Goal: Communication & Community: Answer question/provide support

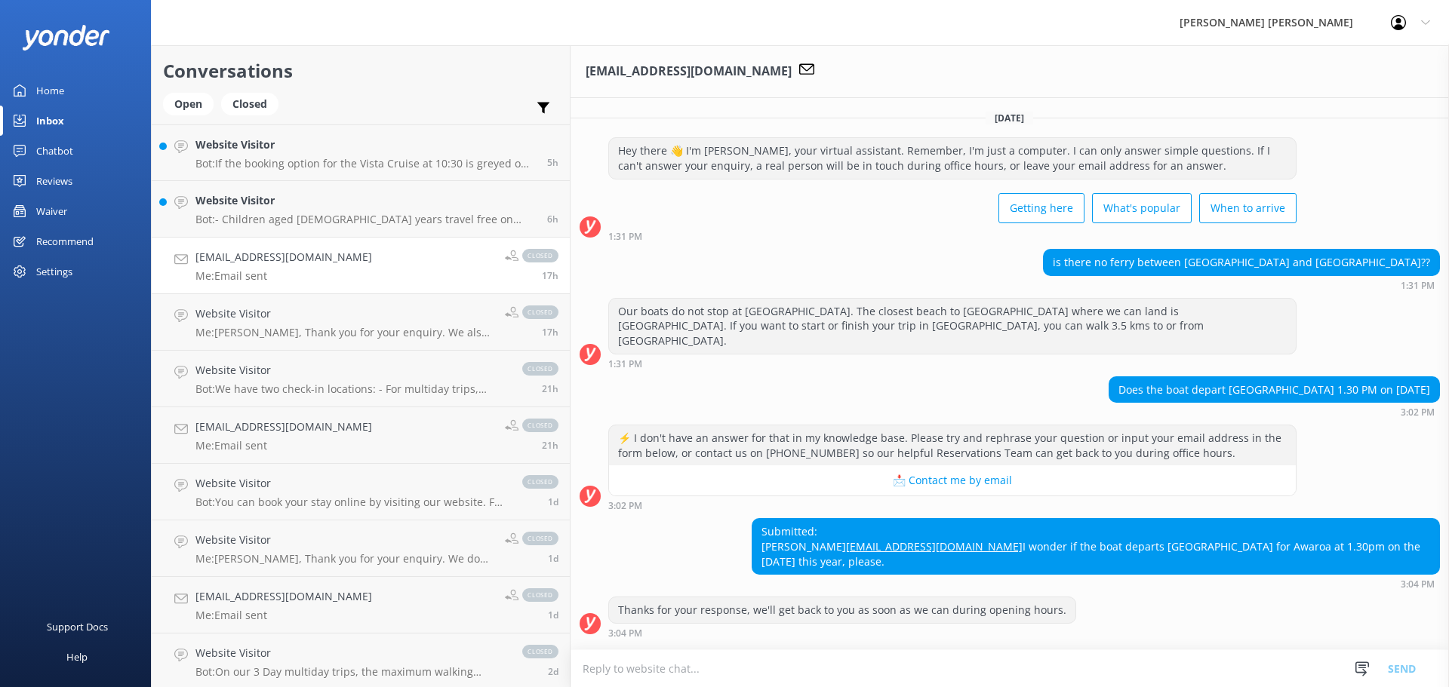
scroll to position [127, 0]
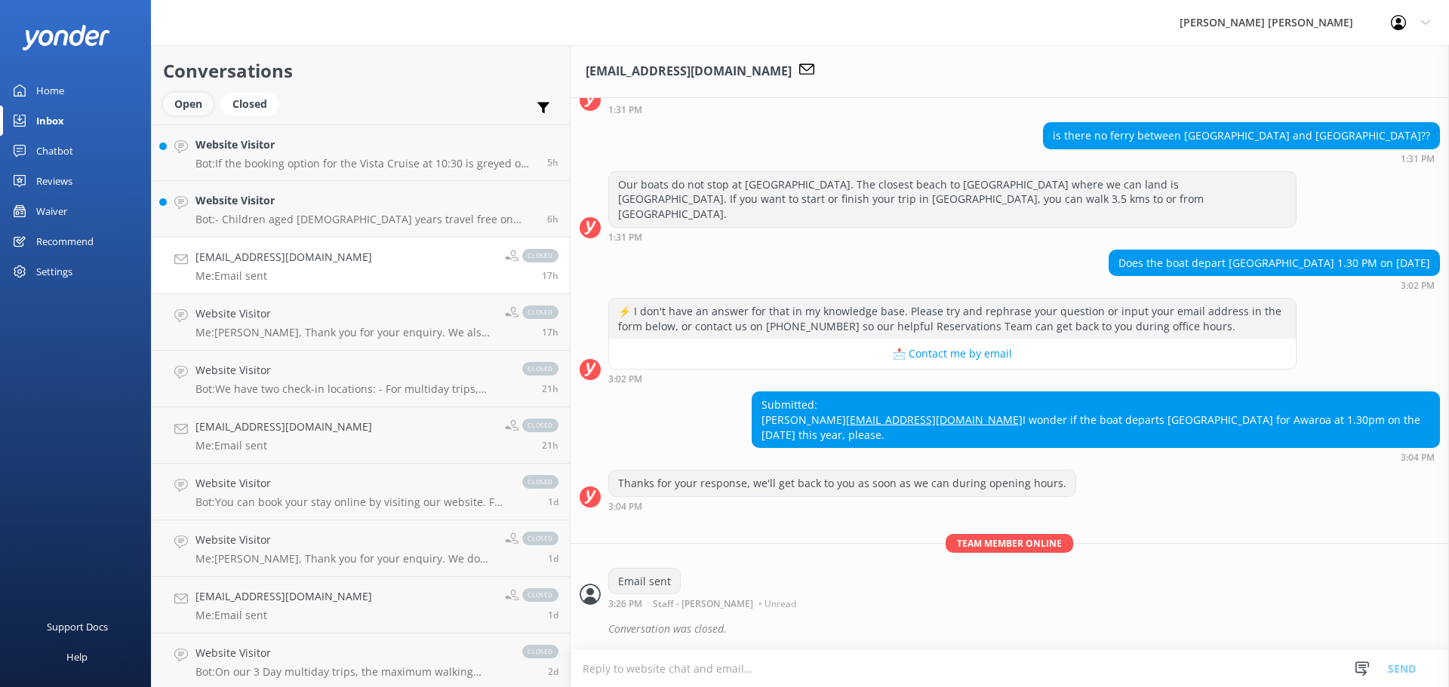
click at [197, 113] on div "Open" at bounding box center [188, 104] width 51 height 23
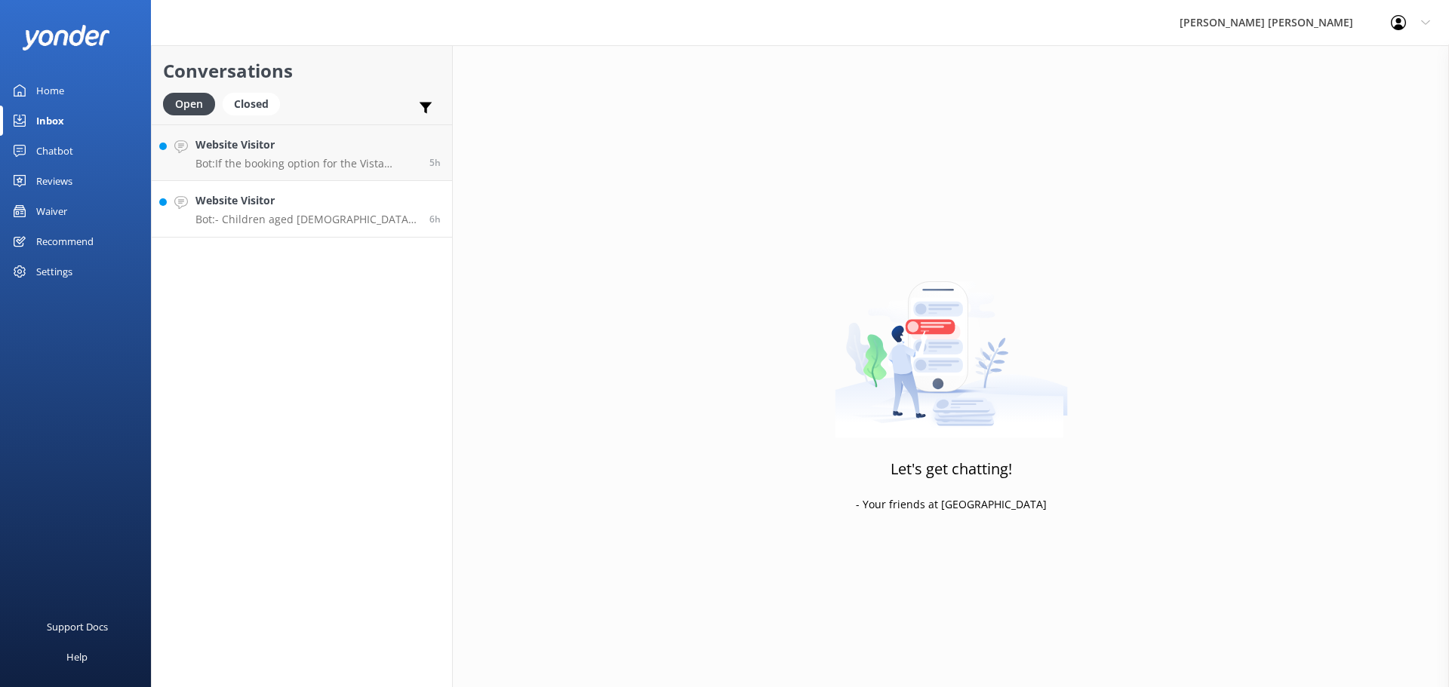
click at [380, 216] on p "Bot: - Children aged 0-4 years travel free on boat trips. - Ages 5-14 years far…" at bounding box center [306, 220] width 223 height 14
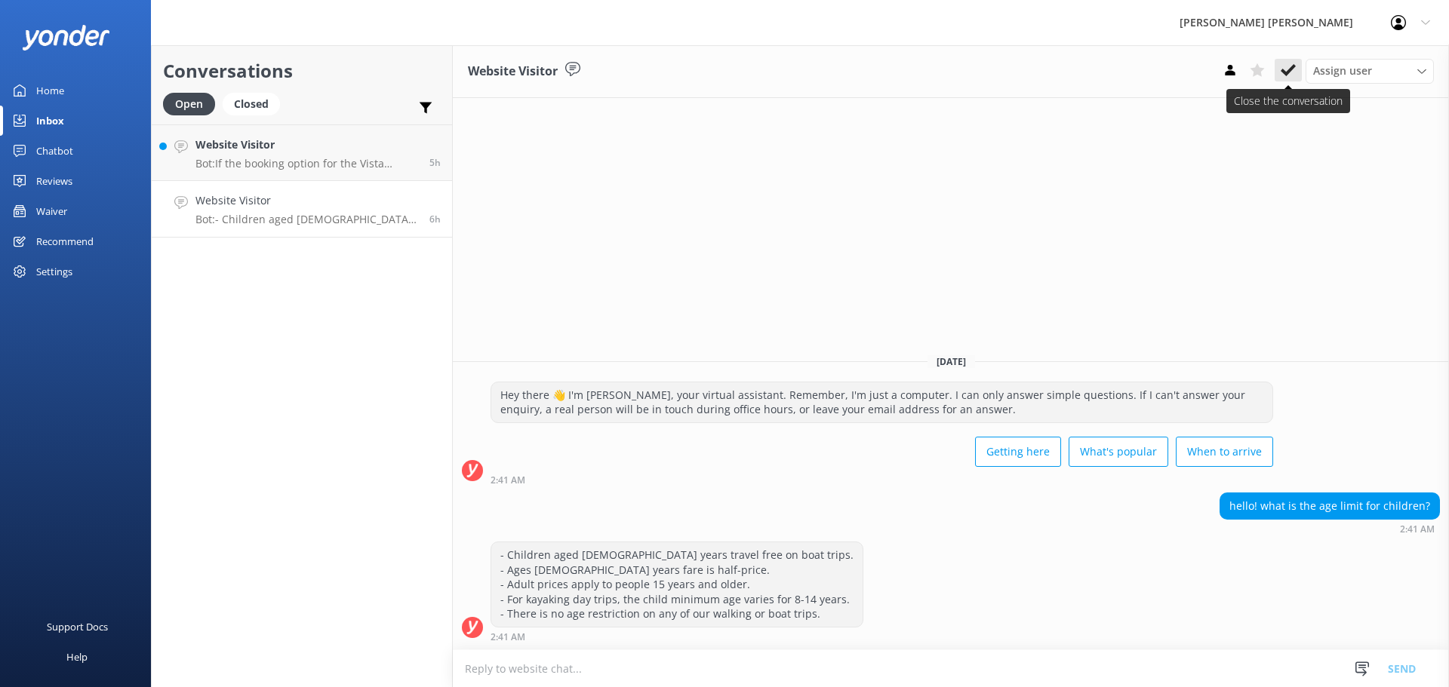
click at [1285, 72] on use at bounding box center [1287, 70] width 15 height 12
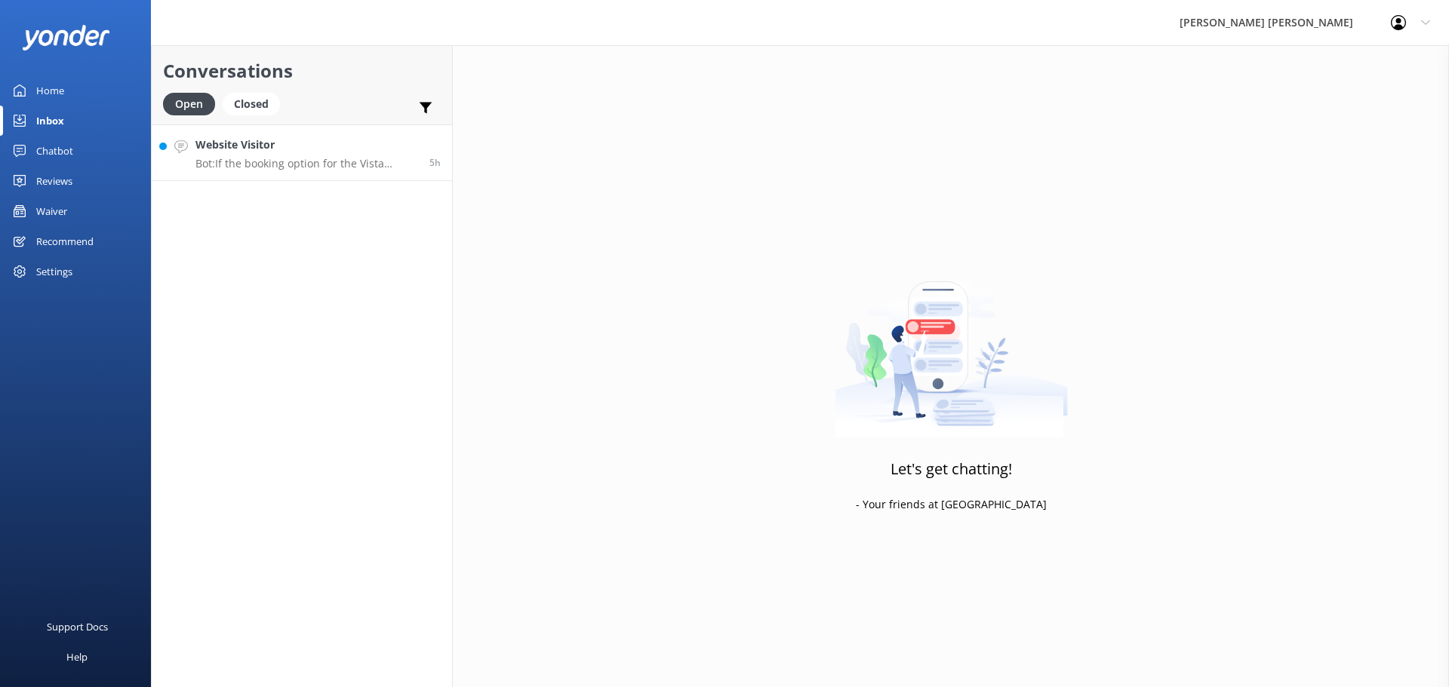
click at [281, 161] on p "Bot: If the booking option for the Vista Cruise at 10:30 is greyed out, it migh…" at bounding box center [306, 164] width 223 height 14
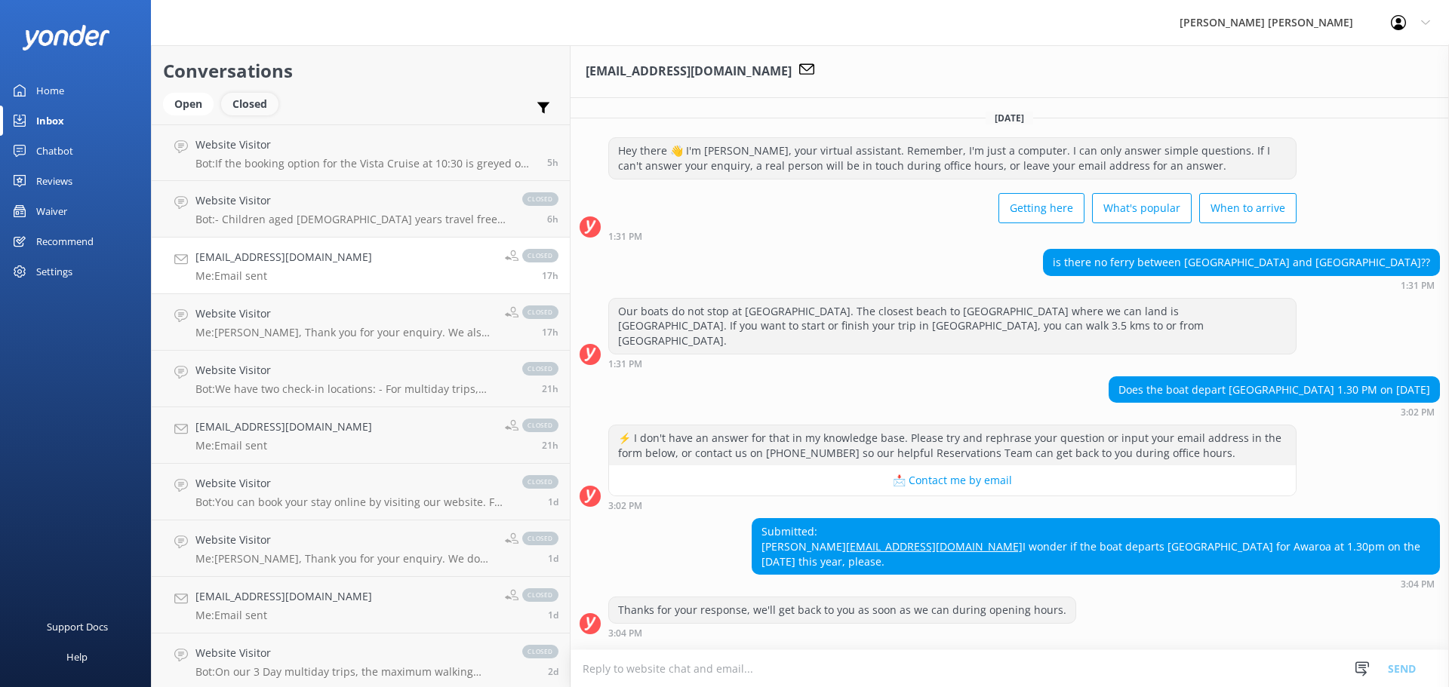
scroll to position [127, 0]
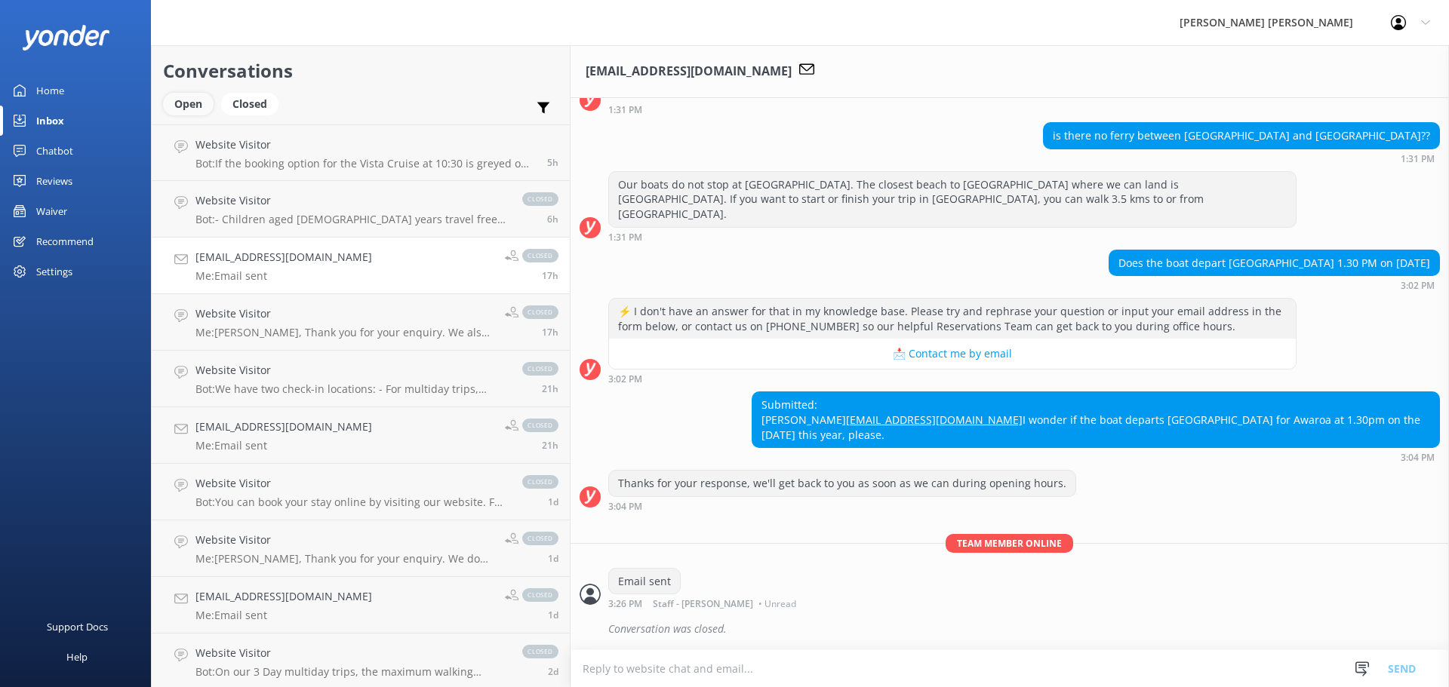
click at [201, 101] on div "Open" at bounding box center [188, 104] width 51 height 23
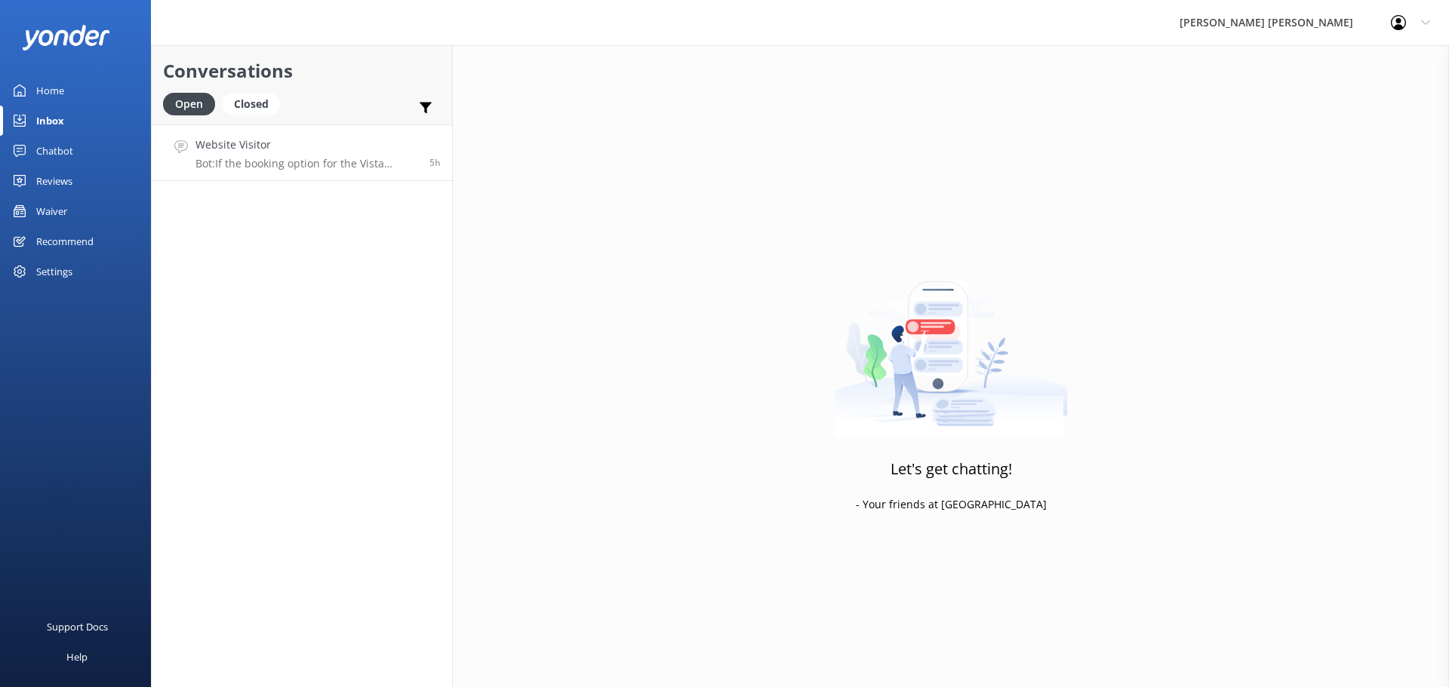
click at [264, 161] on p "Bot: If the booking option for the Vista Cruise at 10:30 is greyed out, it migh…" at bounding box center [306, 164] width 223 height 14
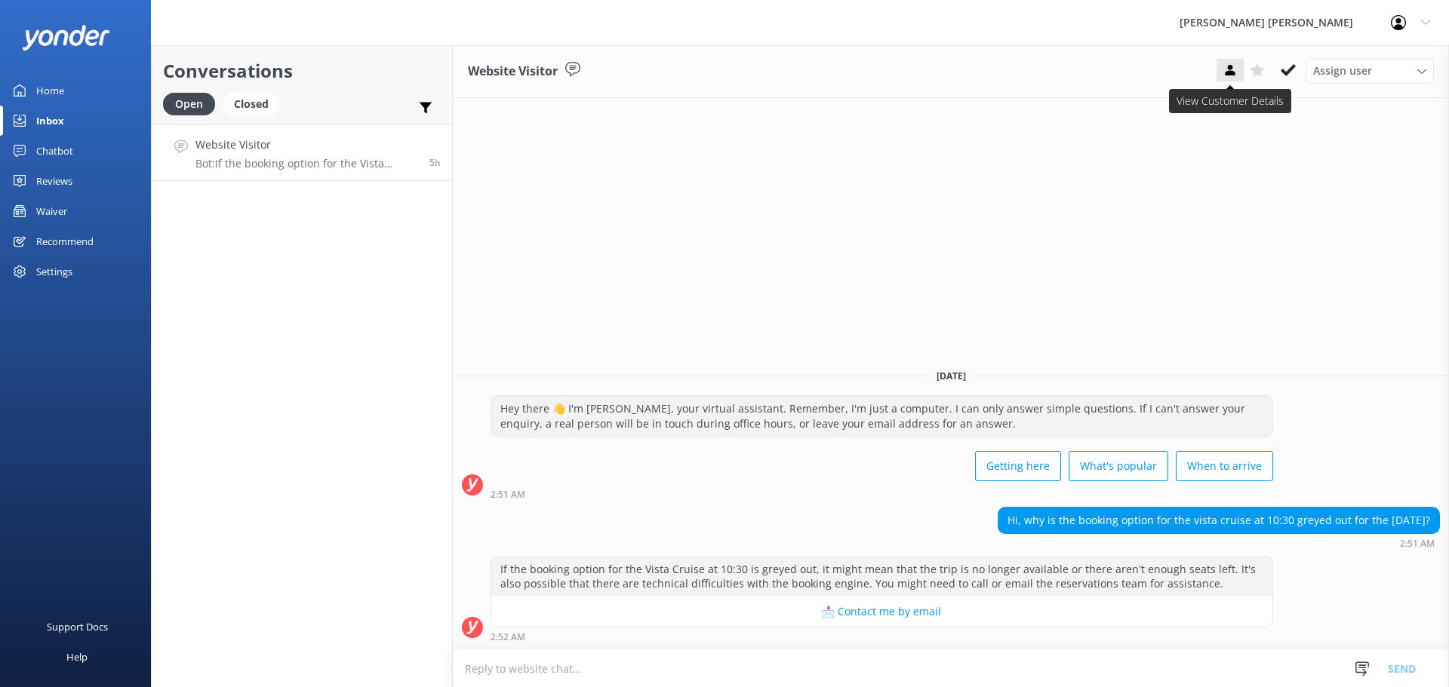
click at [1226, 72] on use at bounding box center [1230, 70] width 10 height 11
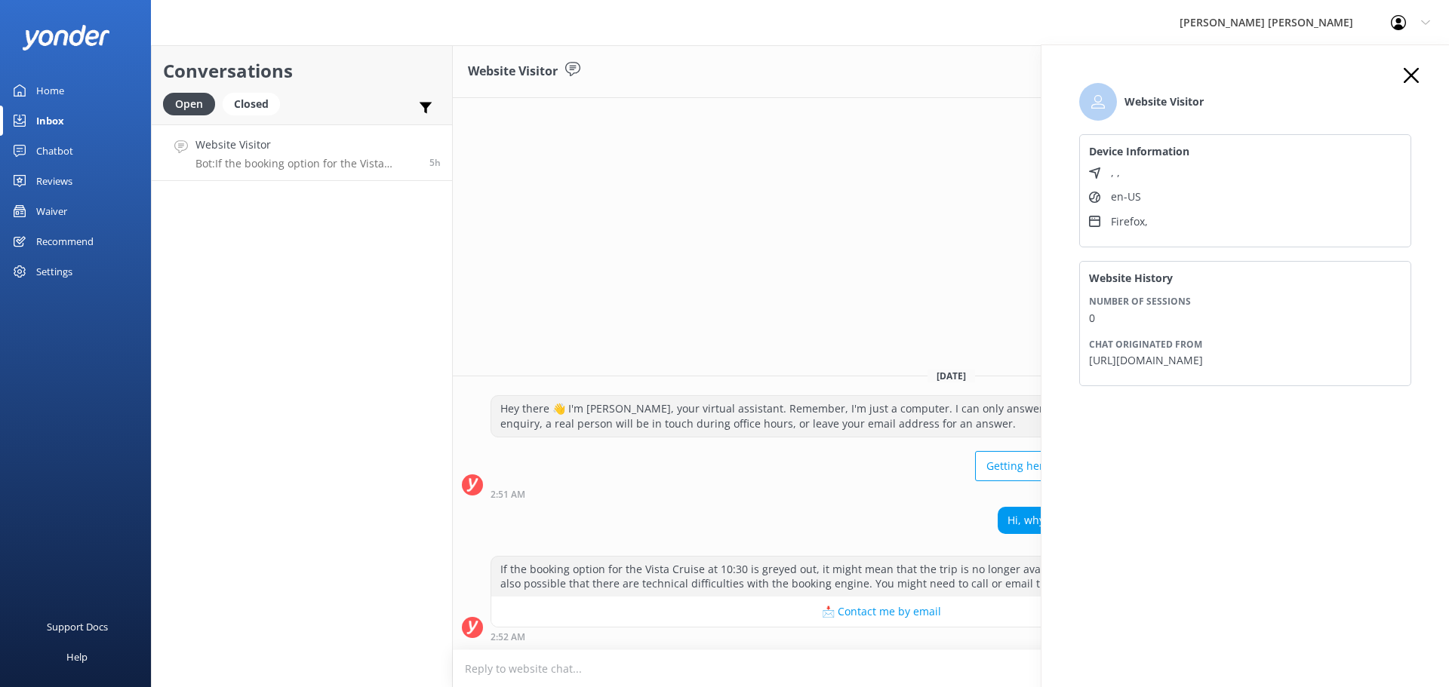
click at [914, 201] on div "Website Visitor Assign user [PERSON_NAME] [PERSON_NAME] Staff - [PERSON_NAME] […" at bounding box center [951, 366] width 996 height 642
click at [1412, 73] on use at bounding box center [1410, 75] width 15 height 15
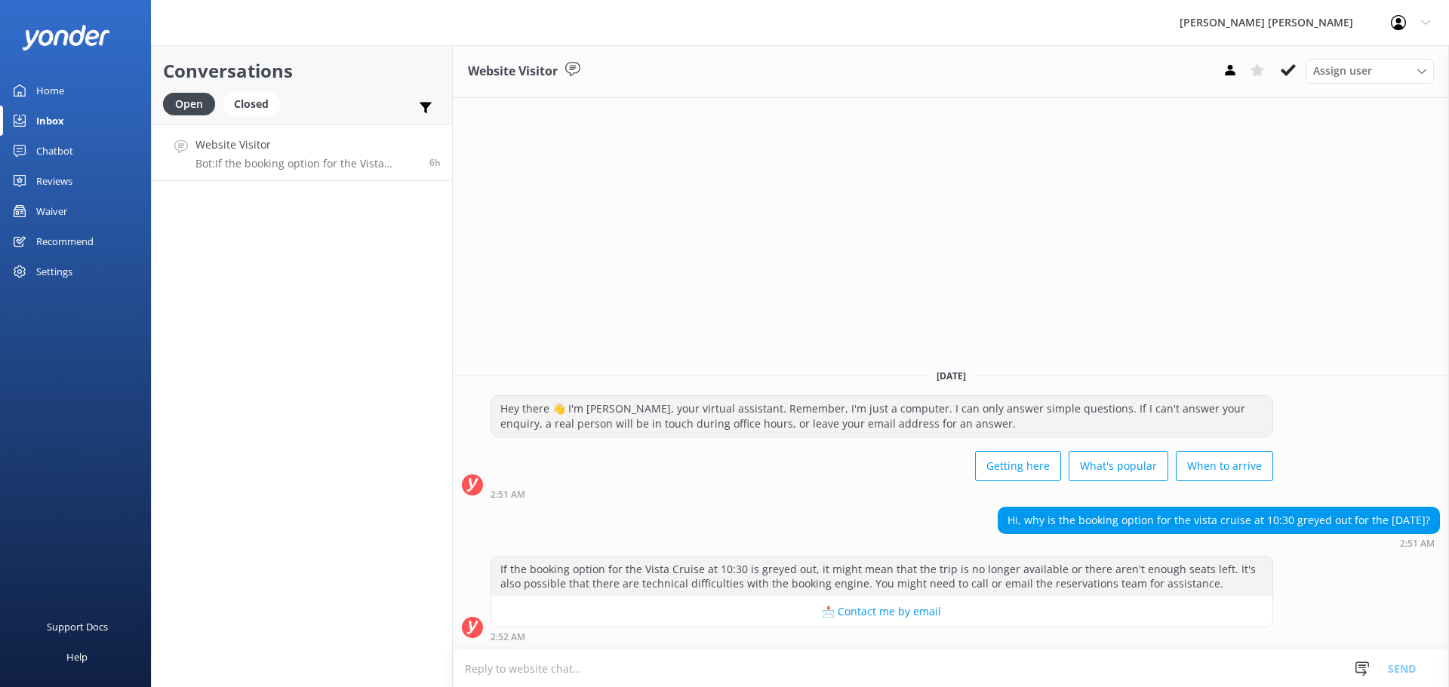
click at [495, 670] on textarea at bounding box center [951, 668] width 996 height 37
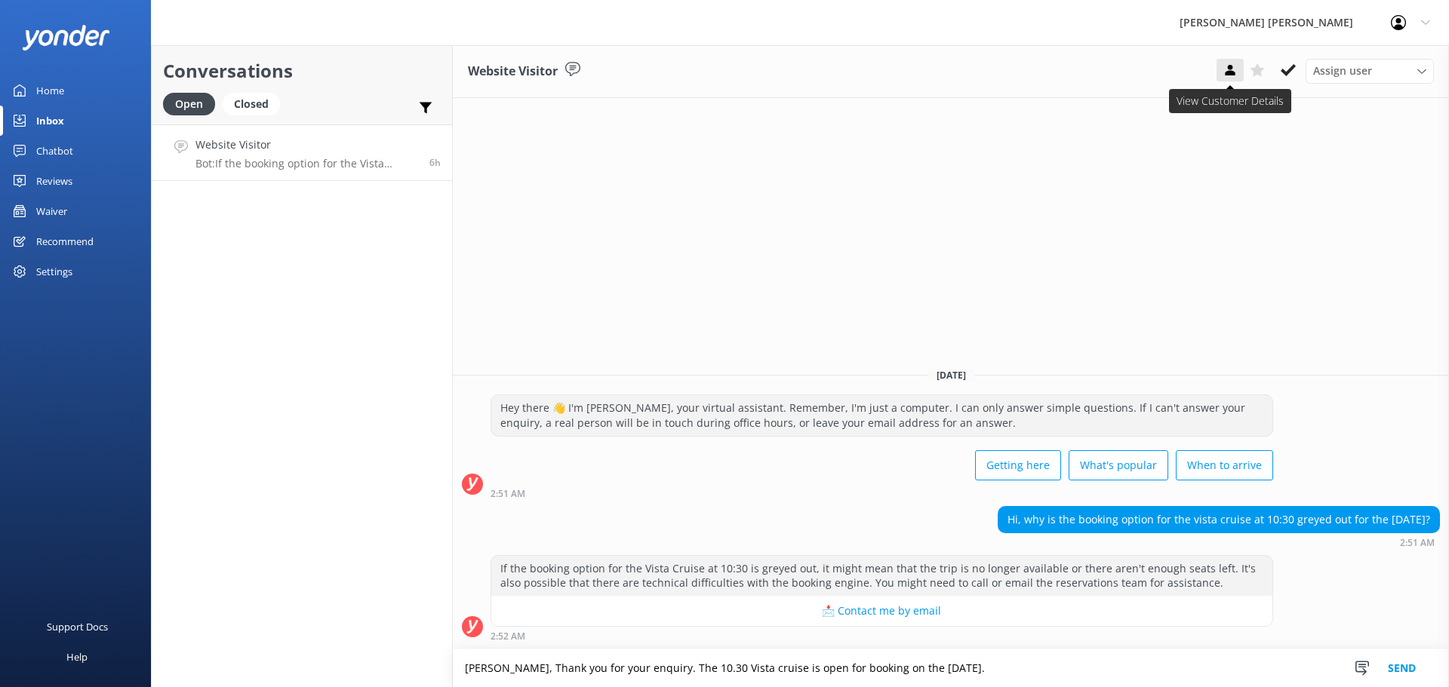
click at [1229, 70] on icon at bounding box center [1229, 70] width 15 height 15
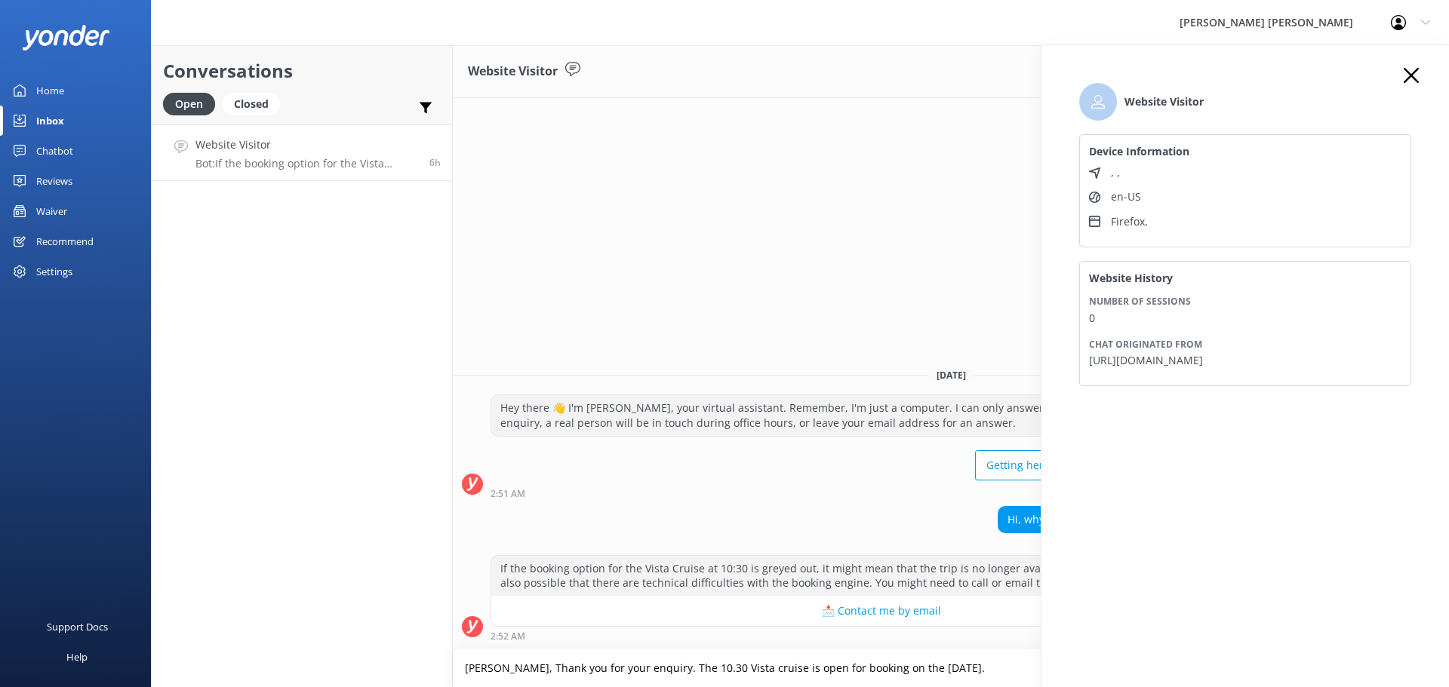
click at [1405, 77] on icon at bounding box center [1410, 75] width 15 height 15
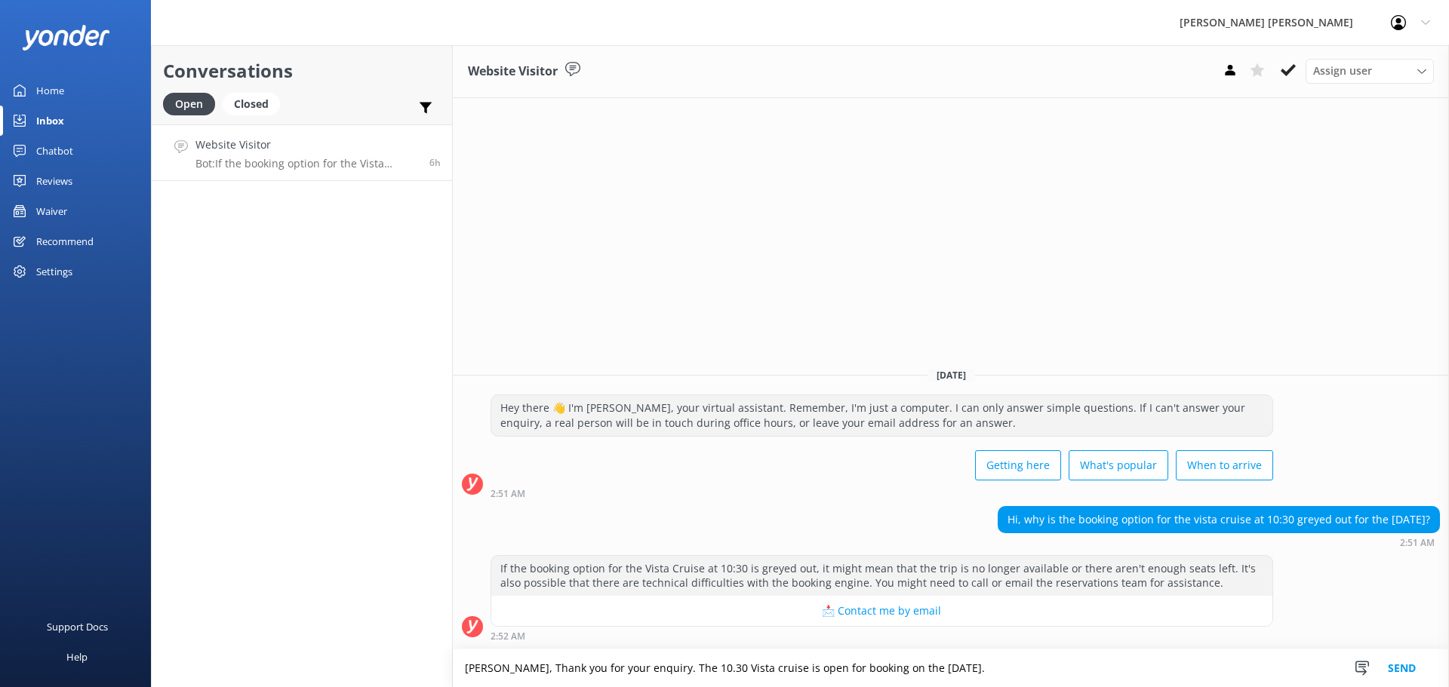
click at [972, 673] on textarea "[PERSON_NAME], Thank you for your enquiry. The 10.30 Vista cruise is open for b…" at bounding box center [951, 669] width 996 height 38
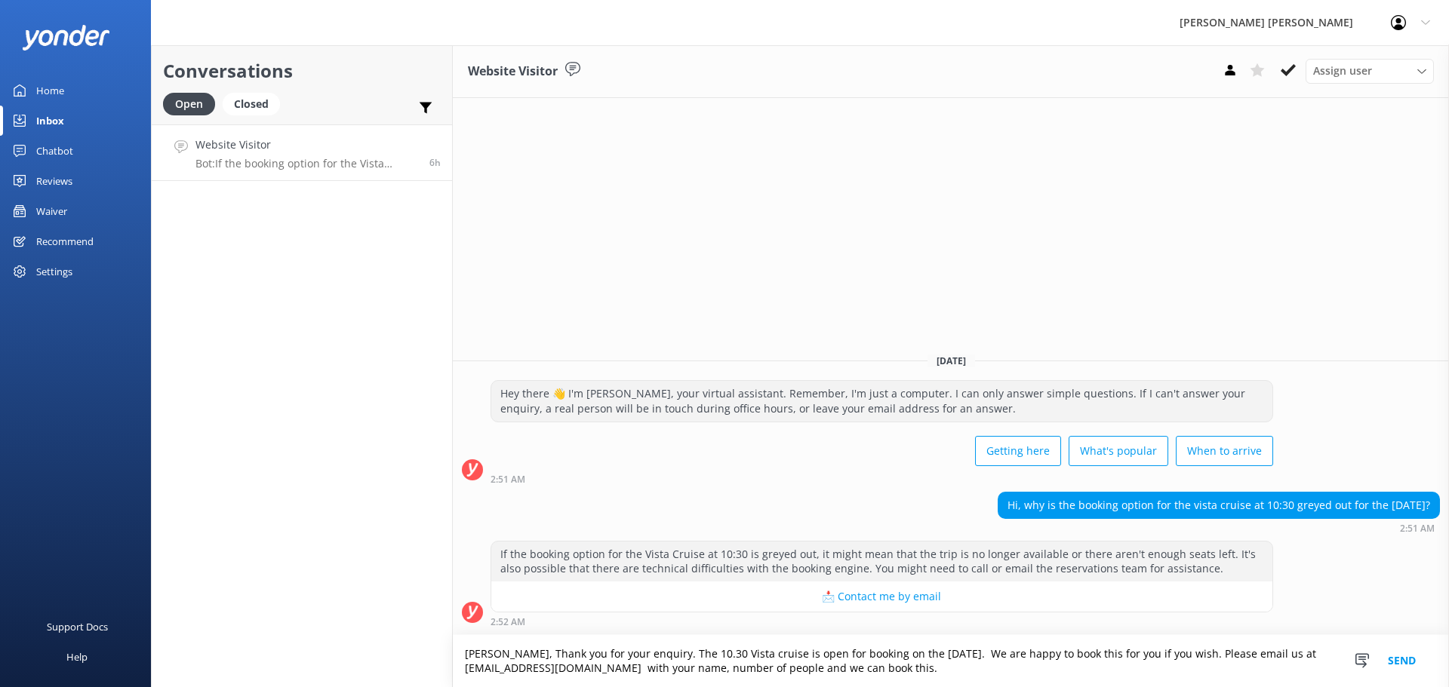
type textarea "[PERSON_NAME], Thank you for your enquiry. The 10.30 Vista cruise is open for b…"
click at [1395, 658] on button "Send" at bounding box center [1401, 661] width 57 height 52
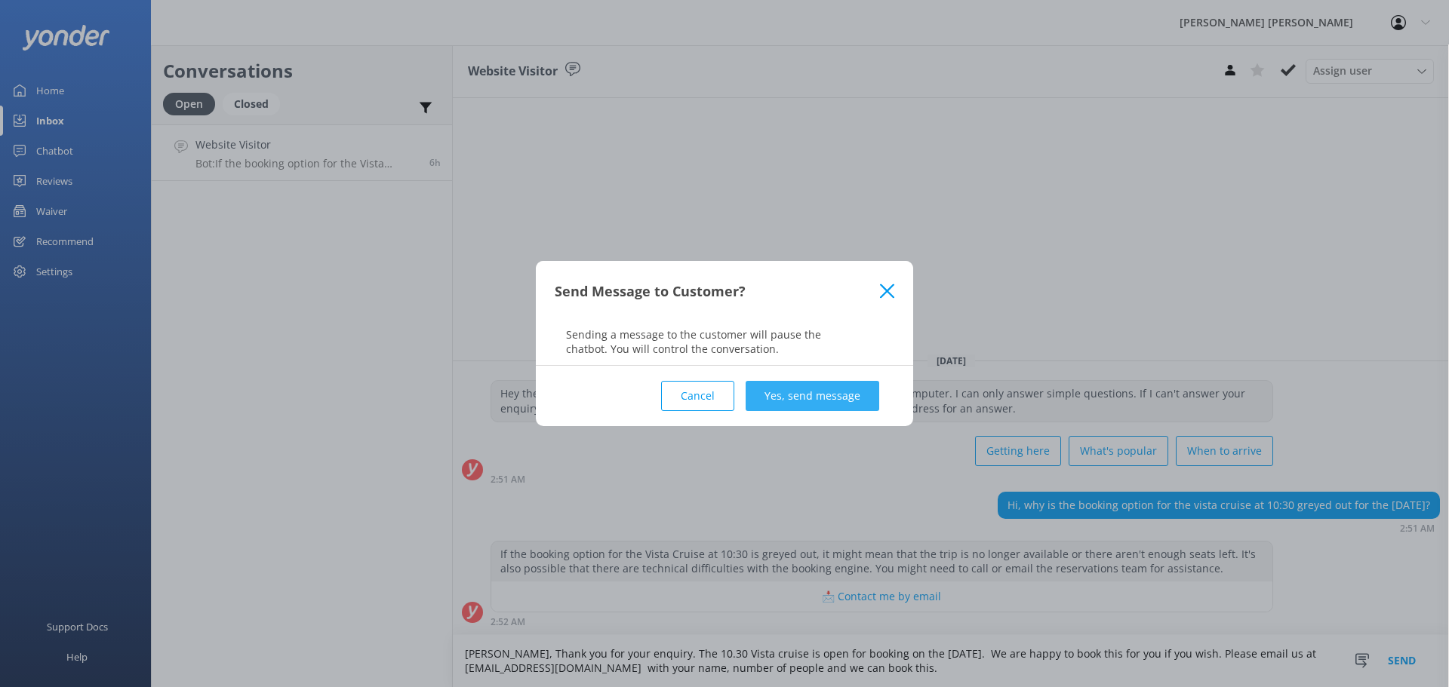
click at [829, 392] on button "Yes, send message" at bounding box center [812, 396] width 134 height 30
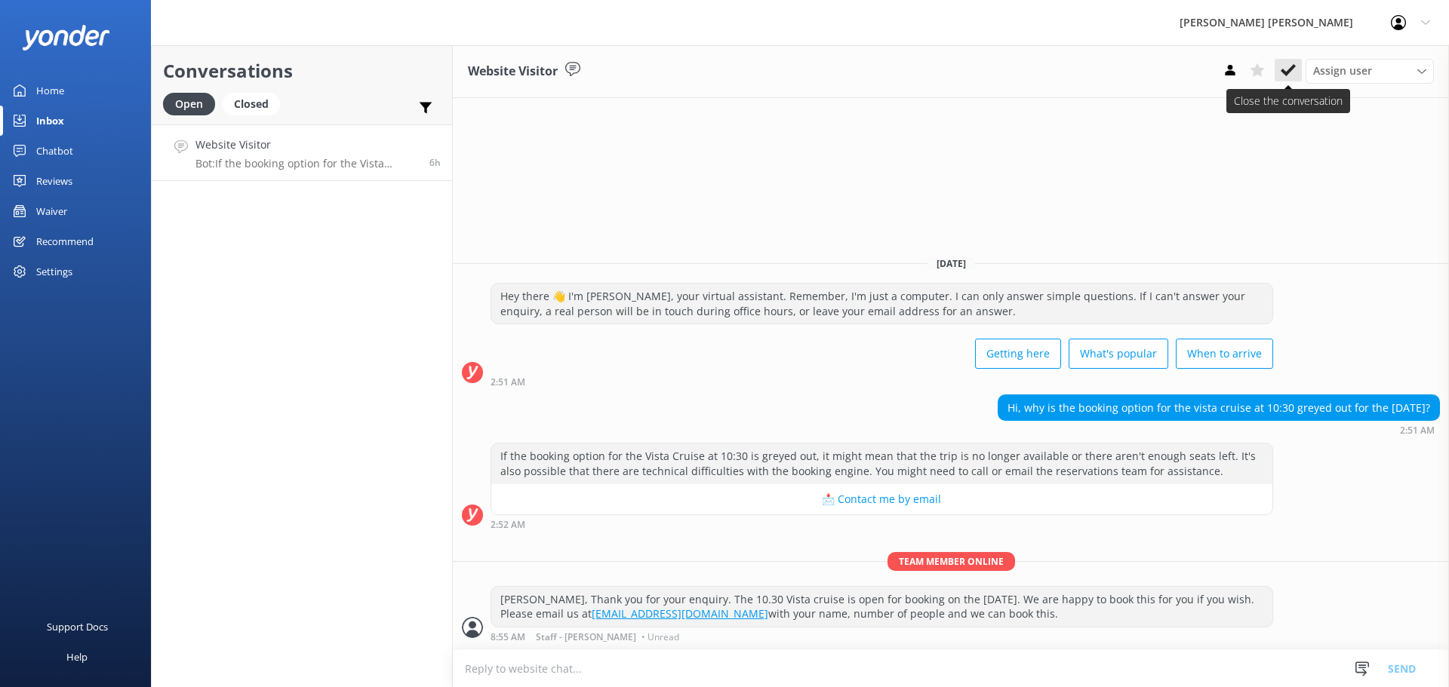
click at [1290, 69] on use at bounding box center [1287, 70] width 15 height 12
